Goal: Navigation & Orientation: Find specific page/section

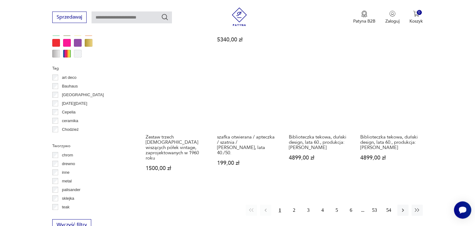
scroll to position [640, 0]
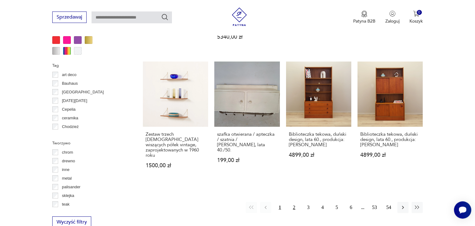
click at [294, 202] on button "2" at bounding box center [294, 207] width 11 height 11
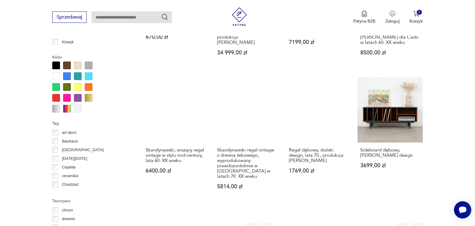
scroll to position [606, 0]
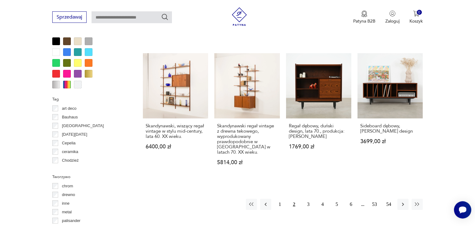
click at [54, 51] on div at bounding box center [56, 52] width 8 height 8
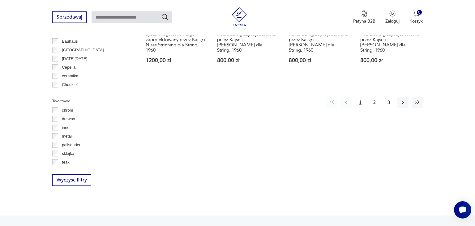
scroll to position [703, 0]
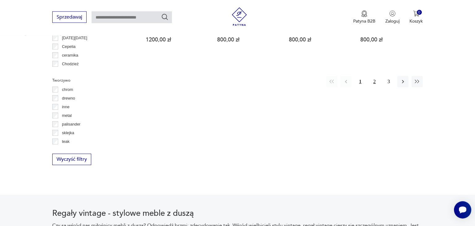
click at [375, 77] on button "2" at bounding box center [374, 81] width 11 height 11
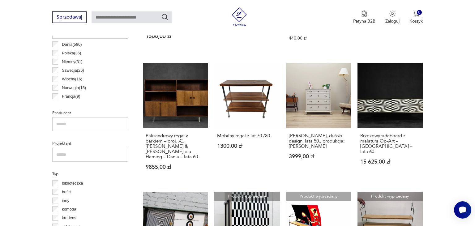
scroll to position [336, 0]
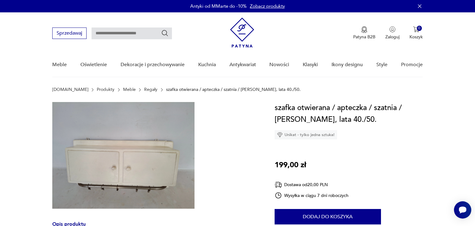
click at [131, 164] on img at bounding box center [123, 155] width 142 height 107
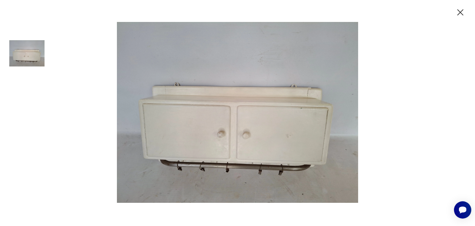
click at [461, 12] on icon "button" at bounding box center [461, 12] width 6 height 6
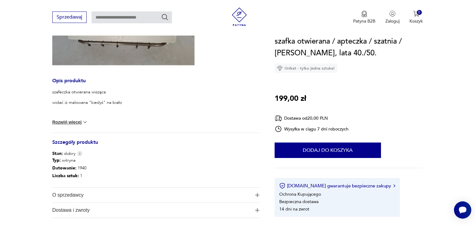
scroll to position [141, 0]
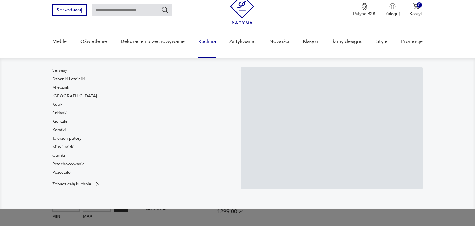
click at [205, 41] on link "Kuchnia" at bounding box center [207, 42] width 18 height 24
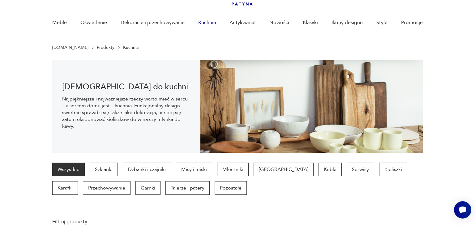
scroll to position [43, 0]
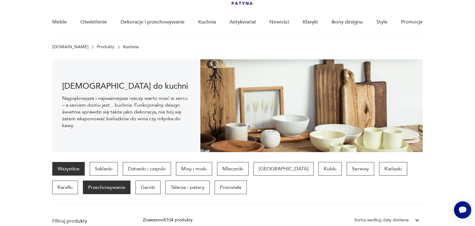
click at [84, 186] on p "Przechowywanie" at bounding box center [107, 188] width 48 height 14
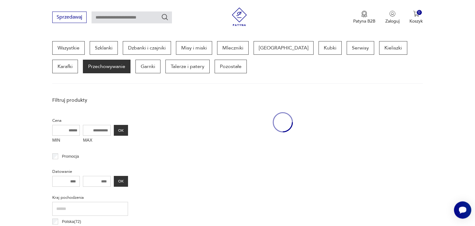
scroll to position [164, 0]
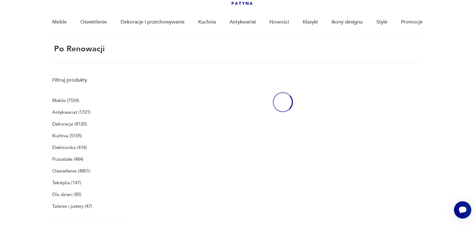
scroll to position [23, 0]
